Goal: Information Seeking & Learning: Learn about a topic

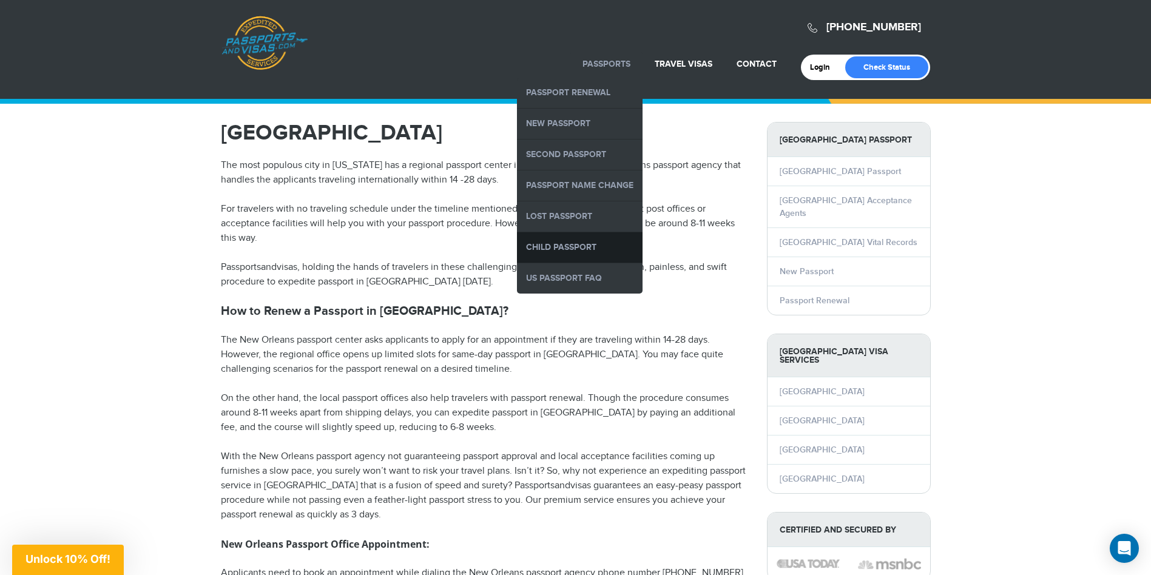
click at [559, 251] on link "Child Passport" at bounding box center [580, 247] width 126 height 30
